Goal: Task Accomplishment & Management: Complete application form

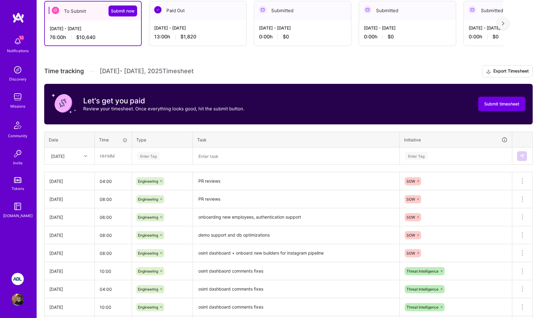
scroll to position [96, 0]
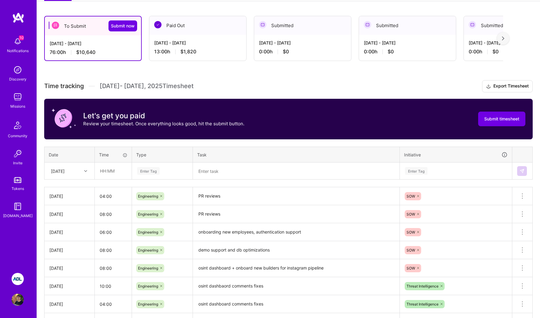
click at [208, 200] on textarea "PR reviews" at bounding box center [295, 196] width 205 height 17
click at [208, 200] on textarea "PR reviews" at bounding box center [295, 196] width 205 height 16
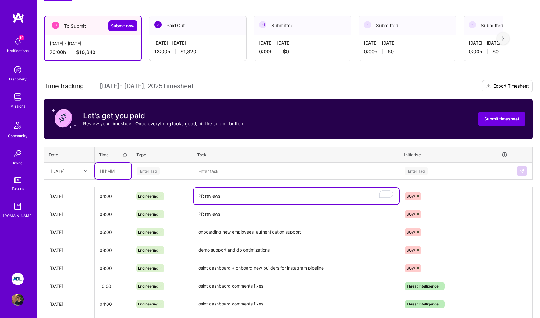
click at [117, 171] on input "text" at bounding box center [113, 171] width 36 height 16
type input "04:00"
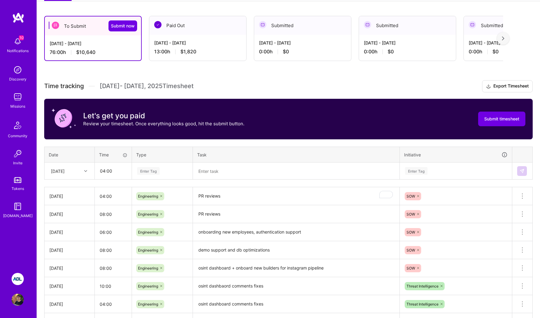
click at [160, 176] on div "Enter Tag" at bounding box center [162, 171] width 60 height 16
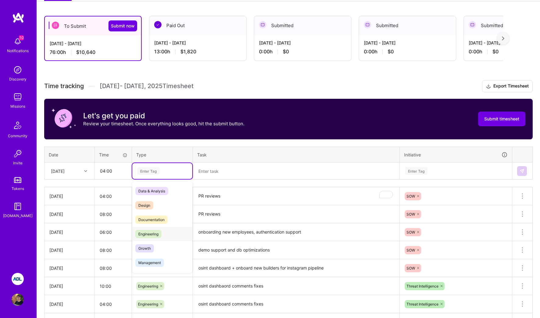
click at [151, 232] on span "Engineering" at bounding box center [148, 234] width 26 height 8
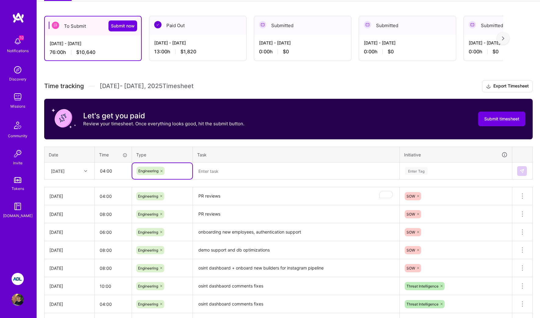
click at [227, 167] on textarea at bounding box center [295, 171] width 205 height 16
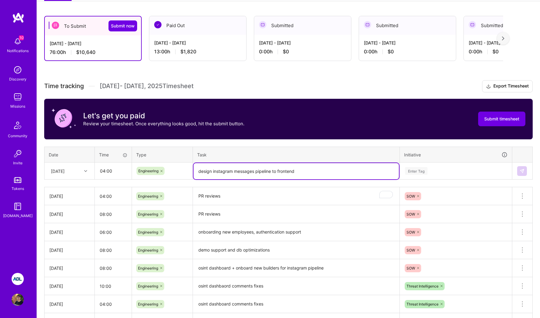
type textarea "design instagram messages pipeline to frontend"
click at [444, 173] on div "Enter Tag" at bounding box center [455, 171] width 103 height 8
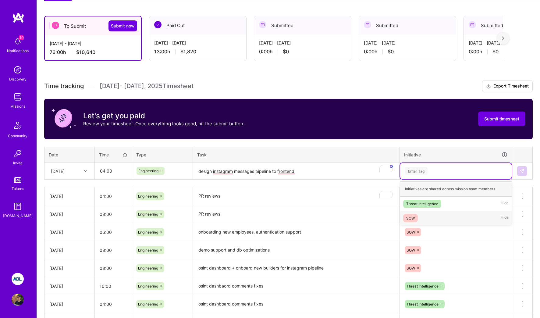
click at [427, 215] on div "SOW Hide" at bounding box center [456, 218] width 112 height 14
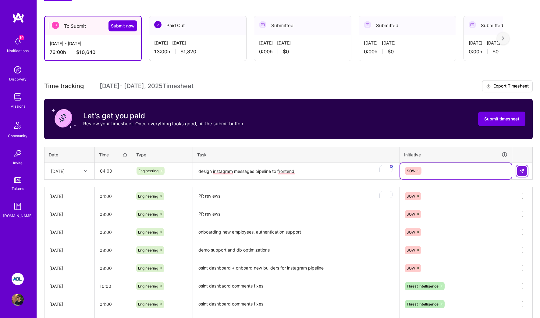
click at [521, 170] on img at bounding box center [521, 170] width 5 height 5
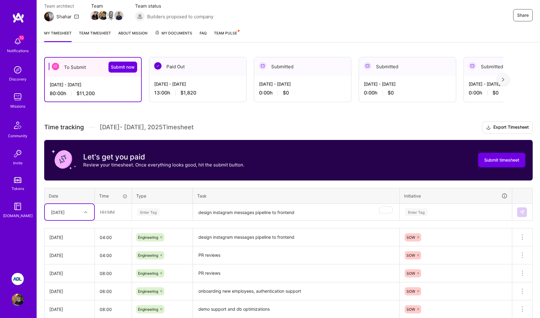
scroll to position [30, 0]
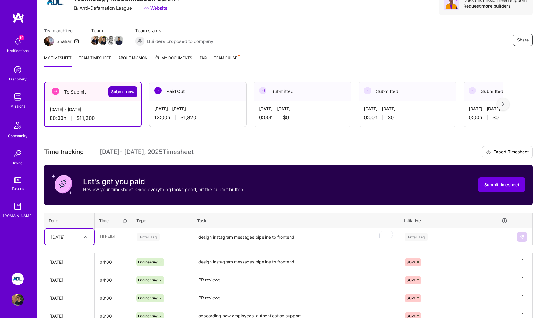
click at [121, 94] on span "Submit now" at bounding box center [123, 92] width 24 height 6
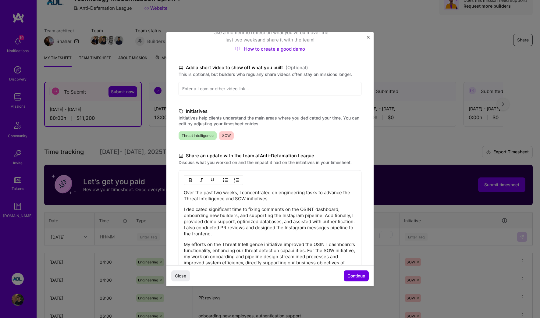
scroll to position [121, 0]
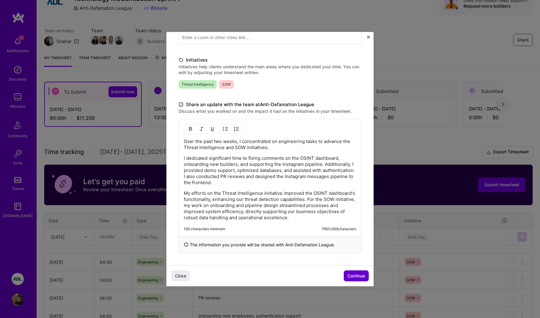
click at [362, 276] on span "Continue" at bounding box center [356, 276] width 18 height 6
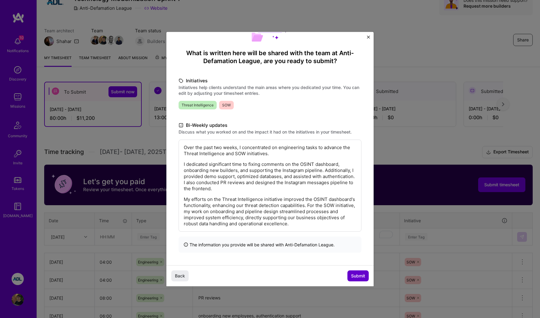
scroll to position [39, 0]
click at [360, 276] on span "Submit" at bounding box center [358, 276] width 14 height 6
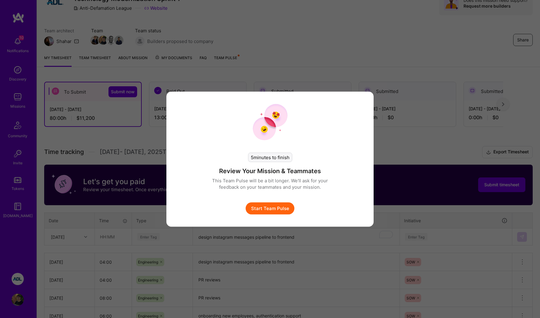
click at [289, 208] on button "Start Team Pulse" at bounding box center [270, 208] width 49 height 12
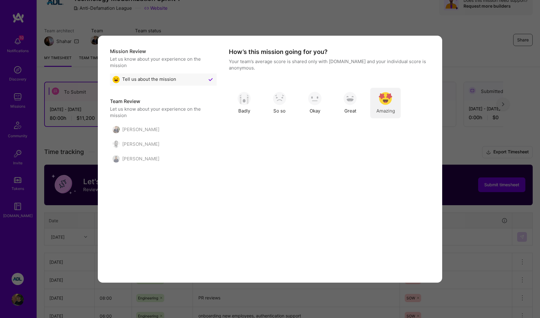
click at [381, 93] on img "modal" at bounding box center [385, 98] width 13 height 13
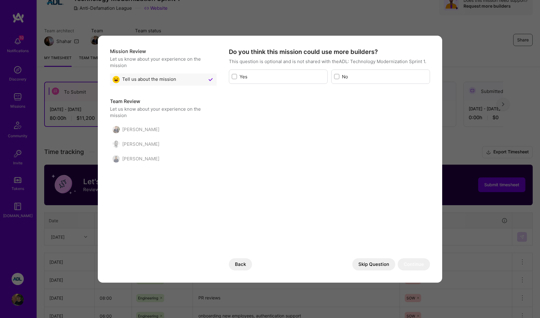
click at [341, 77] on div "No" at bounding box center [380, 76] width 99 height 14
click at [337, 76] on input "modal" at bounding box center [337, 77] width 4 height 4
checkbox input "true"
drag, startPoint x: 395, startPoint y: 264, endPoint x: 409, endPoint y: 264, distance: 14.3
click at [409, 264] on div "Skip Question Continue" at bounding box center [391, 264] width 78 height 12
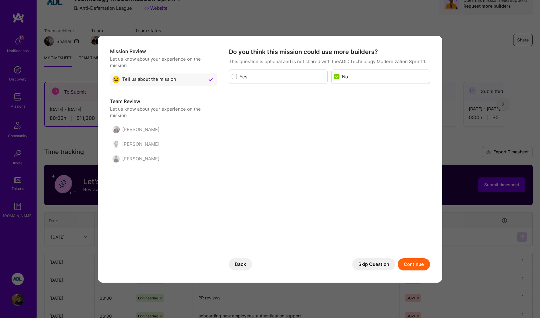
click at [409, 264] on button "Continue" at bounding box center [414, 264] width 32 height 12
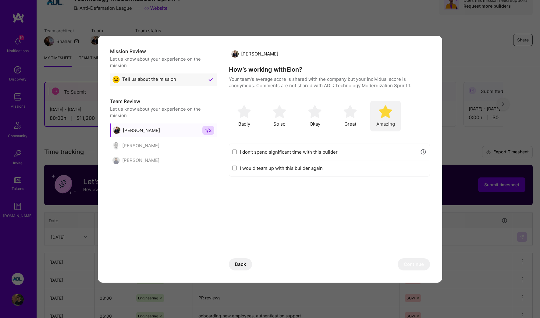
click at [386, 113] on img "modal" at bounding box center [385, 111] width 13 height 13
click at [236, 168] on input "I would team up with this builder again" at bounding box center [234, 167] width 5 height 5
checkbox input "true"
click at [421, 262] on button "Continue" at bounding box center [414, 264] width 32 height 12
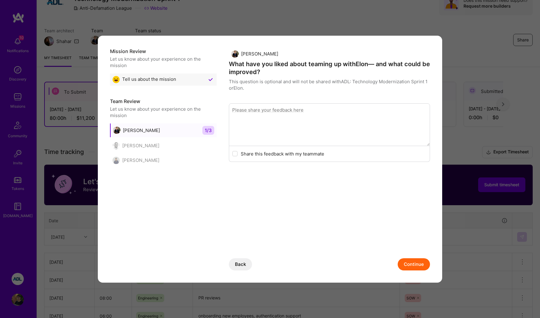
click at [364, 126] on textarea "modal" at bounding box center [329, 124] width 201 height 43
type textarea "Simplifies complex ideas Gets in the details when needed Helps focus on getting…"
click at [419, 267] on button "Continue" at bounding box center [414, 264] width 32 height 12
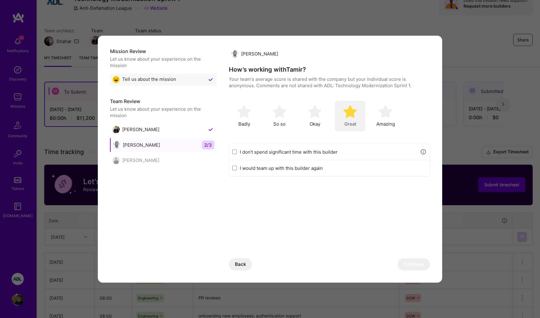
click at [356, 116] on img "modal" at bounding box center [349, 111] width 13 height 13
click at [402, 262] on button "Continue" at bounding box center [414, 264] width 32 height 12
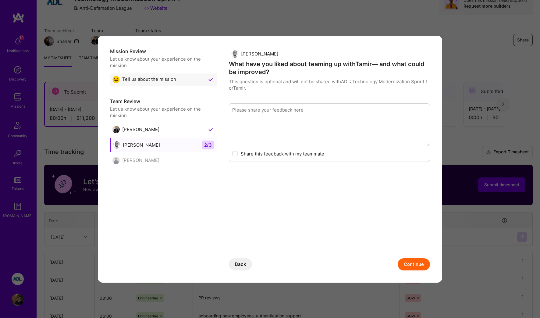
click at [418, 260] on button "Continue" at bounding box center [414, 264] width 32 height 12
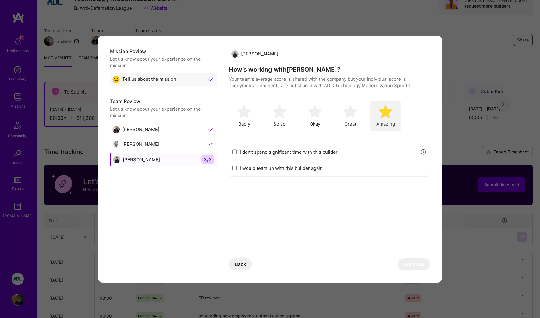
click at [394, 113] on div "Amazing" at bounding box center [385, 116] width 30 height 30
click at [319, 167] on label "I would team up with this builder again" at bounding box center [333, 168] width 187 height 6
click at [237, 167] on input "I would team up with this builder again" at bounding box center [234, 167] width 5 height 5
checkbox input "true"
click at [418, 260] on button "Continue" at bounding box center [414, 264] width 32 height 12
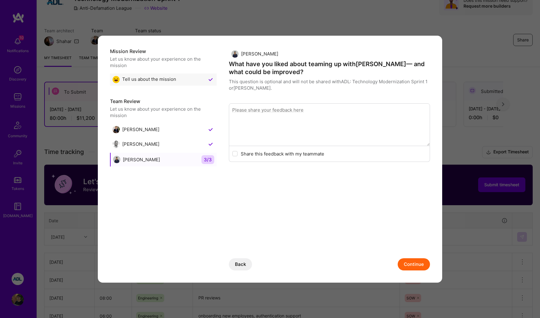
click at [414, 260] on button "Continue" at bounding box center [414, 264] width 32 height 12
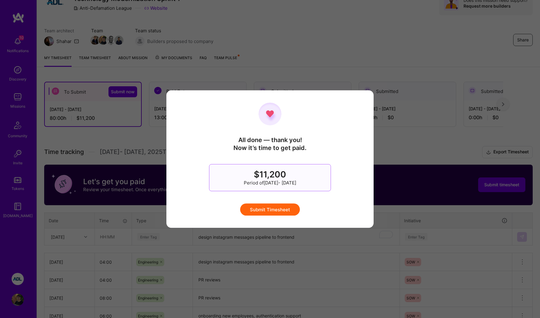
click at [280, 206] on button "Submit Timesheet" at bounding box center [270, 209] width 60 height 12
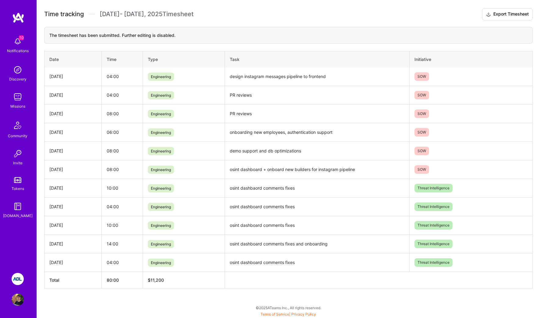
scroll to position [0, 0]
